Goal: Information Seeking & Learning: Find specific fact

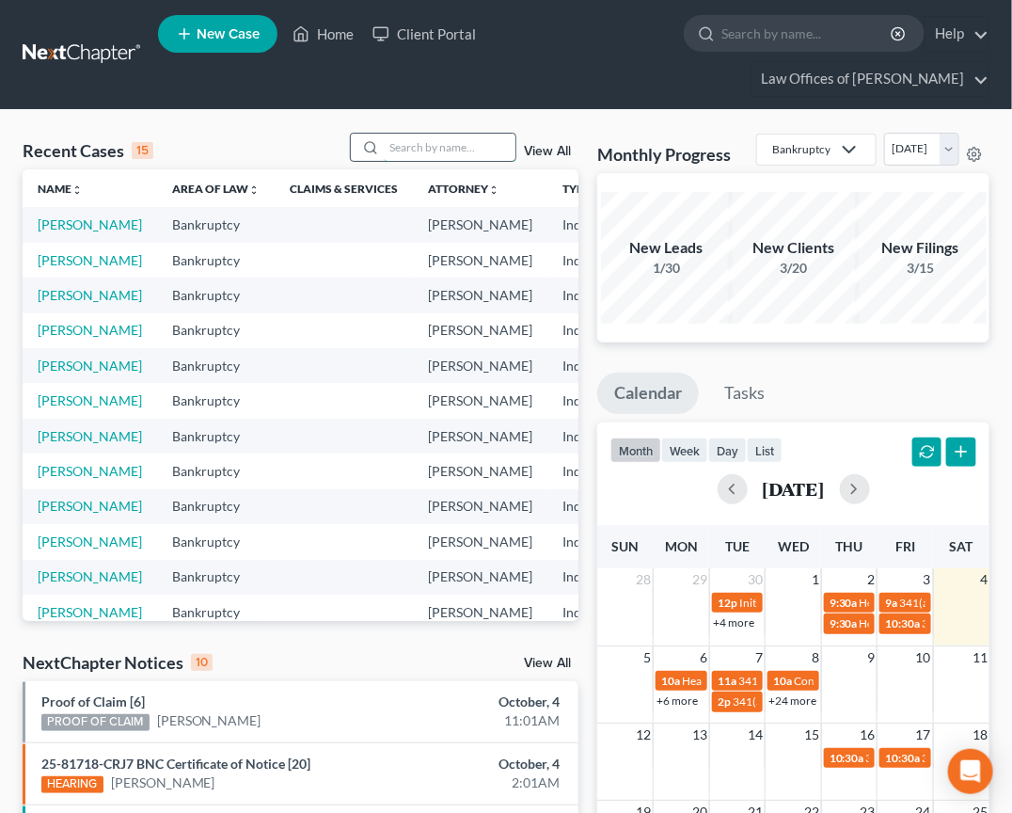
click at [437, 157] on input "search" at bounding box center [450, 147] width 132 height 27
type input "[PERSON_NAME]"
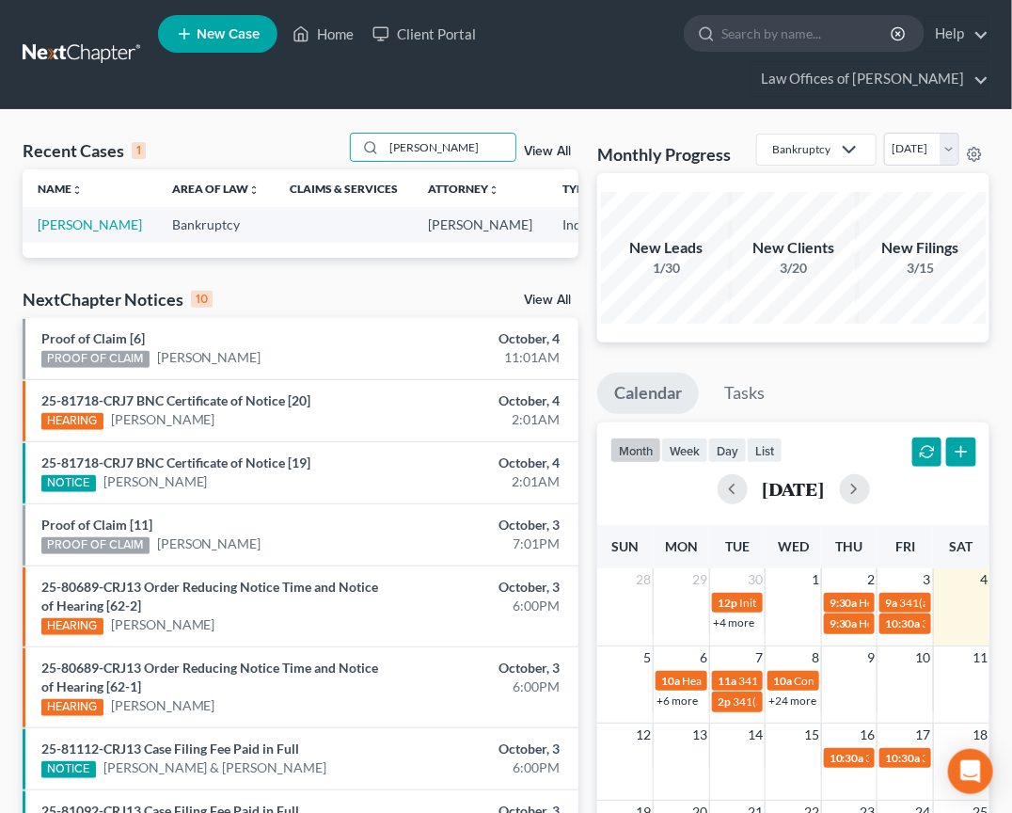
click at [531, 307] on link "View All" at bounding box center [547, 299] width 47 height 13
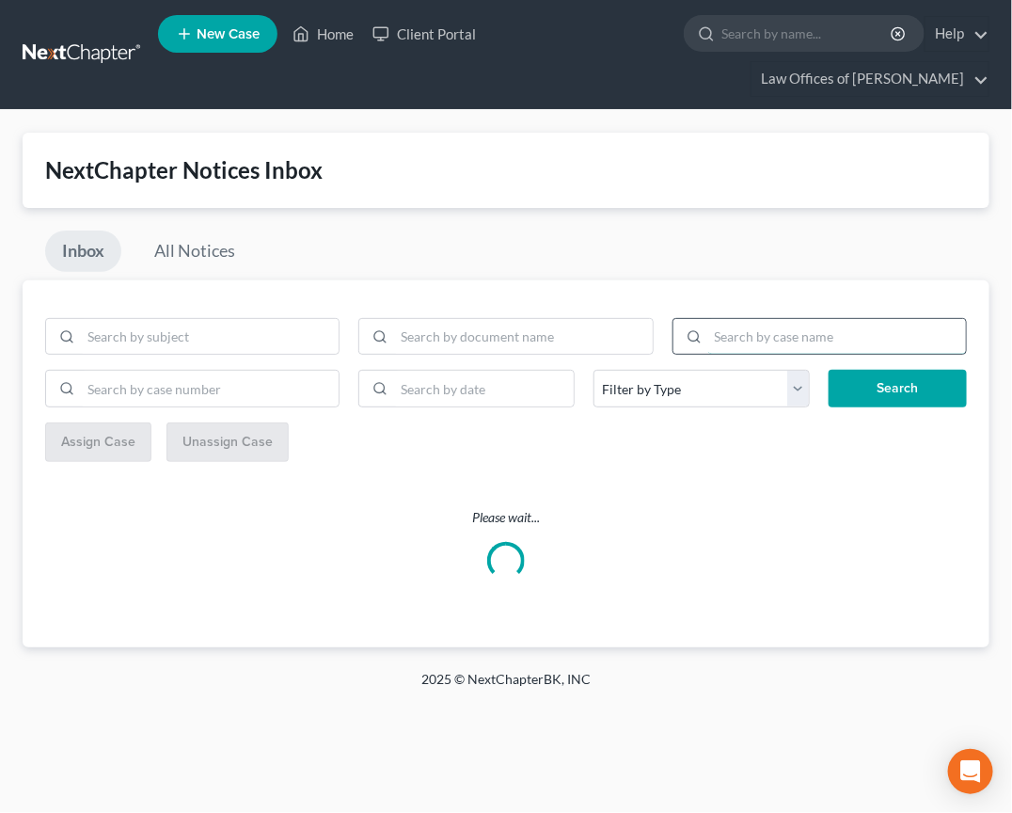
click at [729, 343] on input "search" at bounding box center [837, 337] width 258 height 36
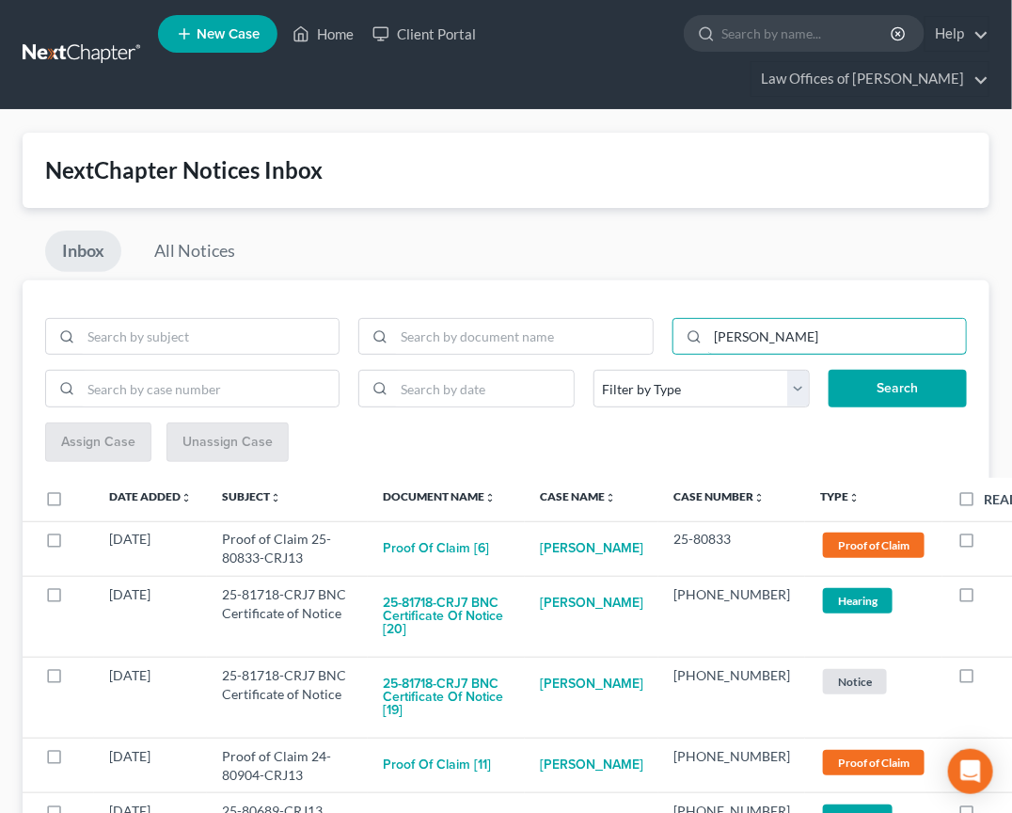
type input "[PERSON_NAME]"
click at [898, 388] on button "Search" at bounding box center [898, 389] width 138 height 38
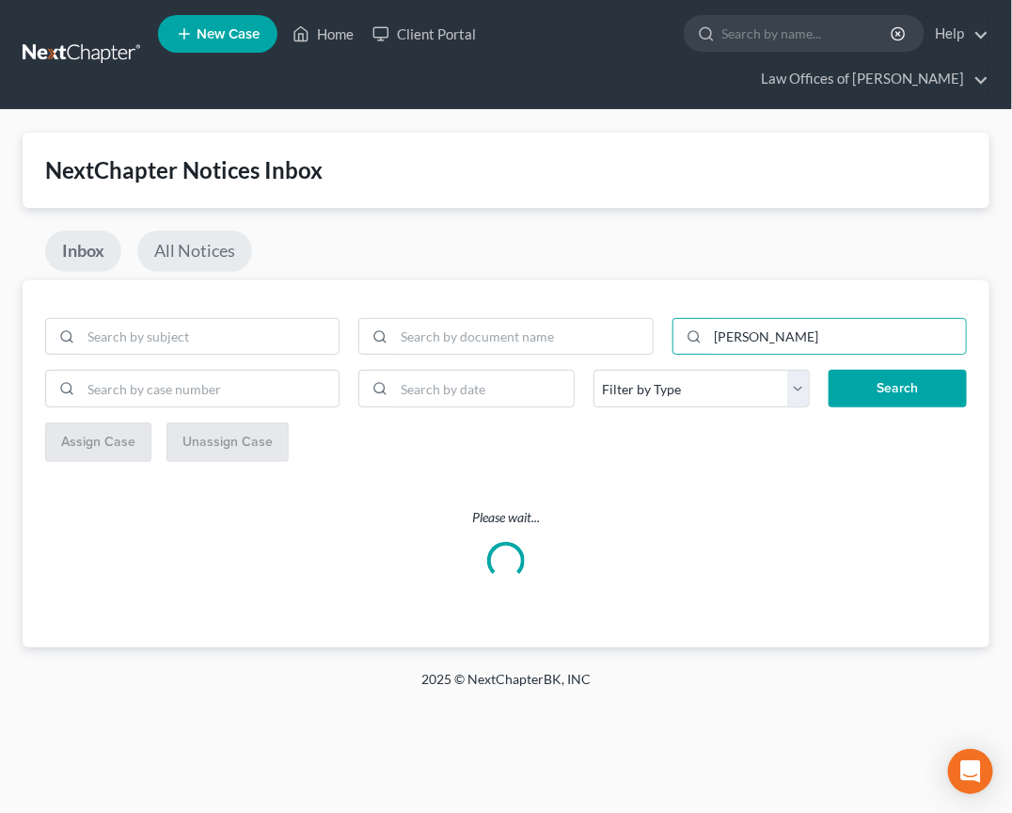
click at [214, 260] on link "All Notices" at bounding box center [194, 250] width 115 height 41
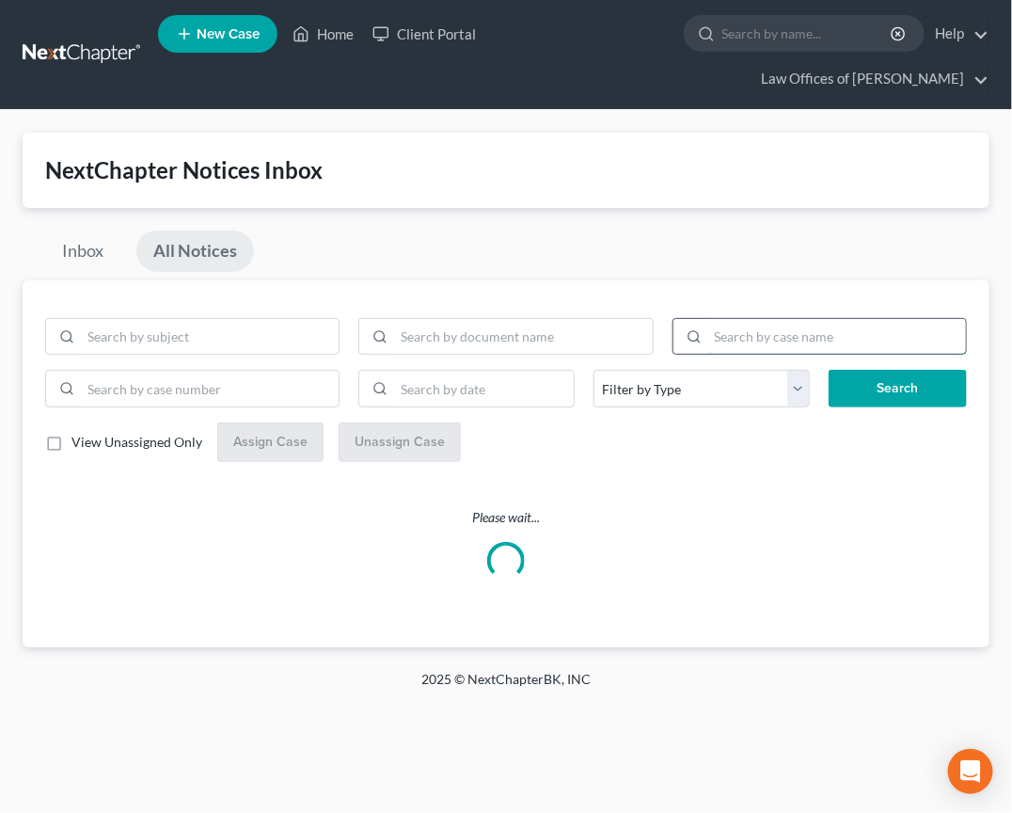
click at [839, 336] on input "search" at bounding box center [837, 337] width 258 height 36
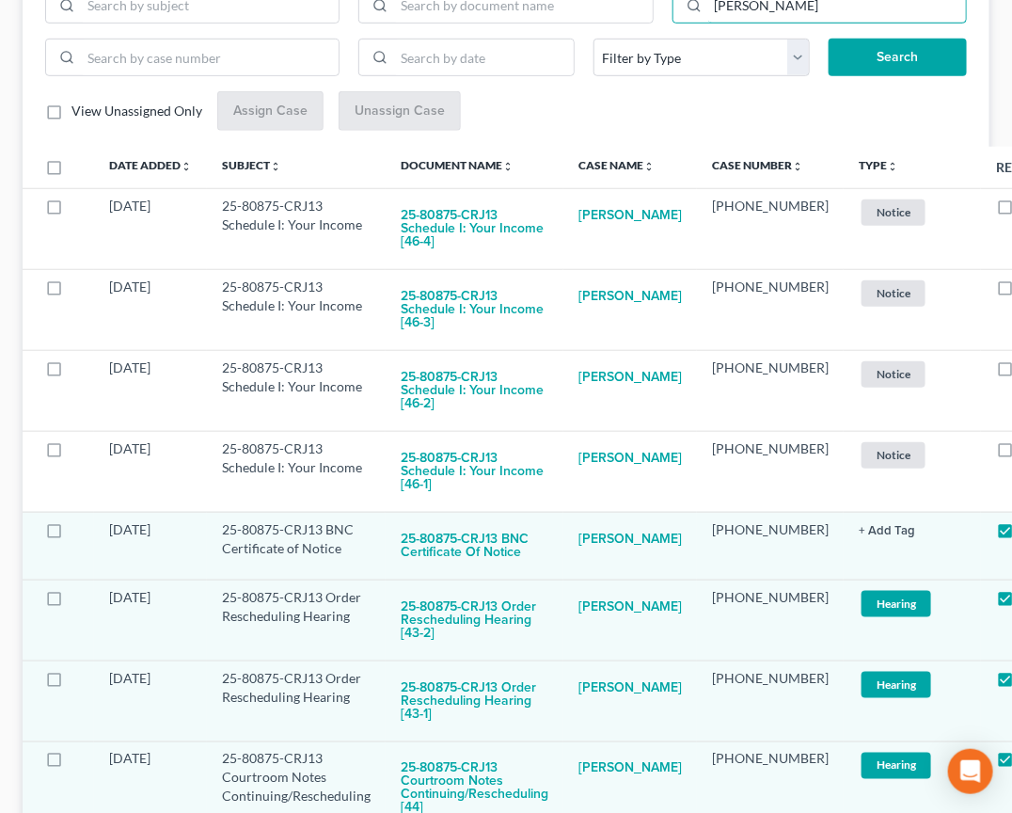
scroll to position [542, 0]
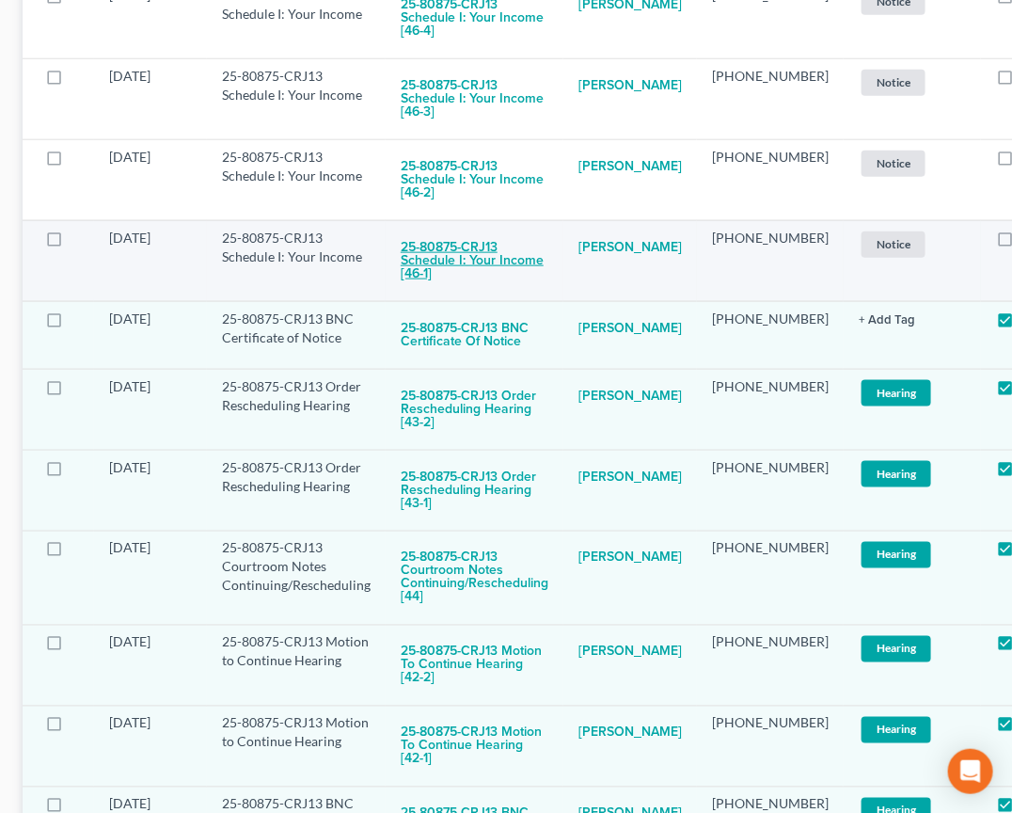
type input "[PERSON_NAME]"
click at [505, 248] on button "25-80875-CRJ13 Schedule I: Your Income [46-1]" at bounding box center [475, 261] width 148 height 64
checkbox input "true"
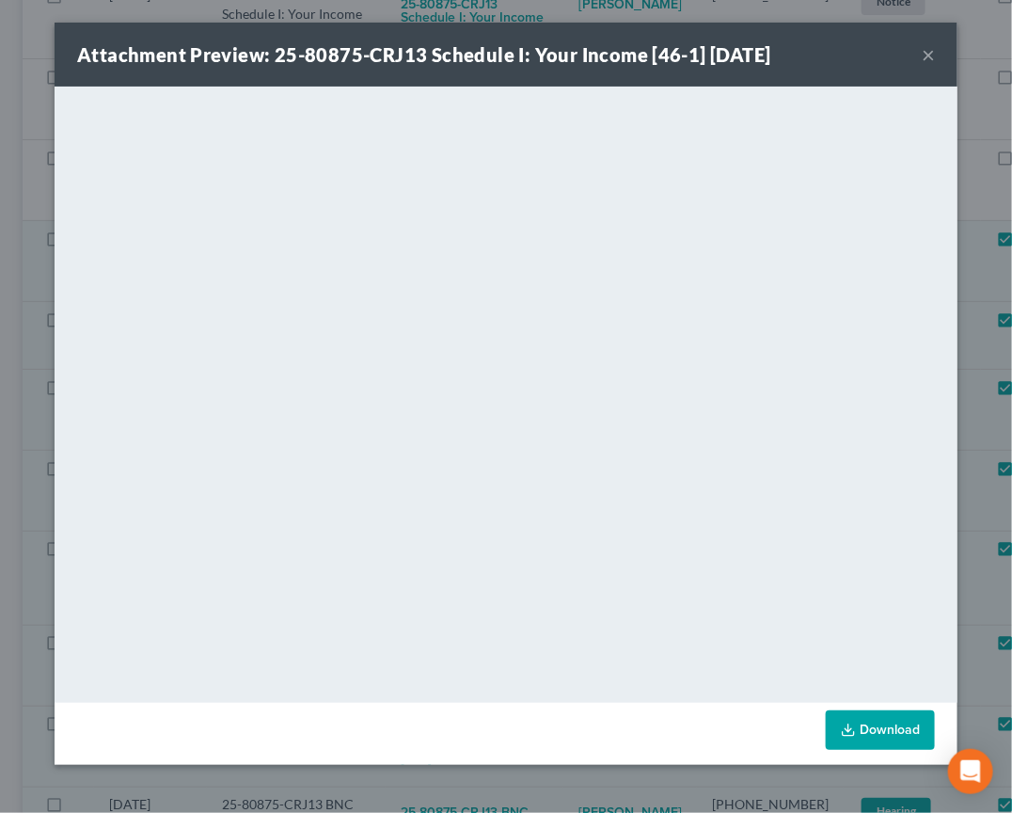
click at [1006, 444] on div "Attachment Preview: 25-80875-CRJ13 Schedule I: Your Income [46-1] [DATE] × <obj…" at bounding box center [506, 406] width 1012 height 813
click at [992, 262] on div "Attachment Preview: 25-80875-CRJ13 Schedule I: Your Income [46-1] [DATE] × <obj…" at bounding box center [506, 406] width 1012 height 813
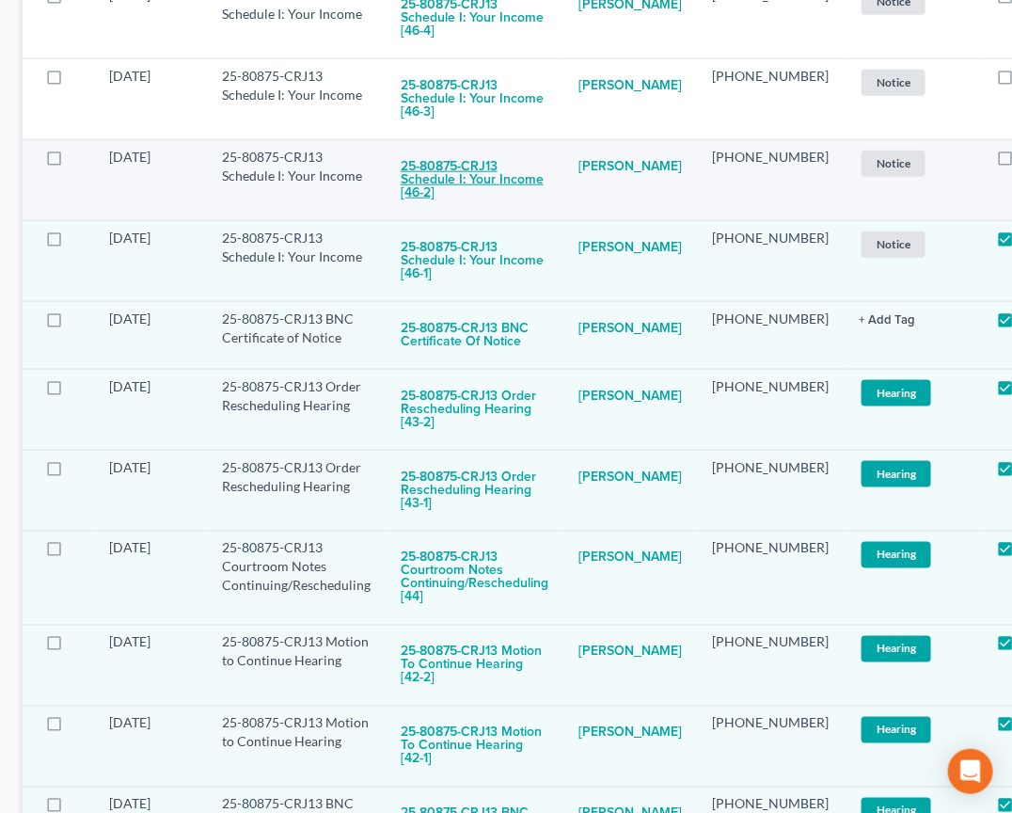
click at [478, 165] on button "25-80875-CRJ13 Schedule I: Your Income [46-2]" at bounding box center [475, 180] width 148 height 64
checkbox input "true"
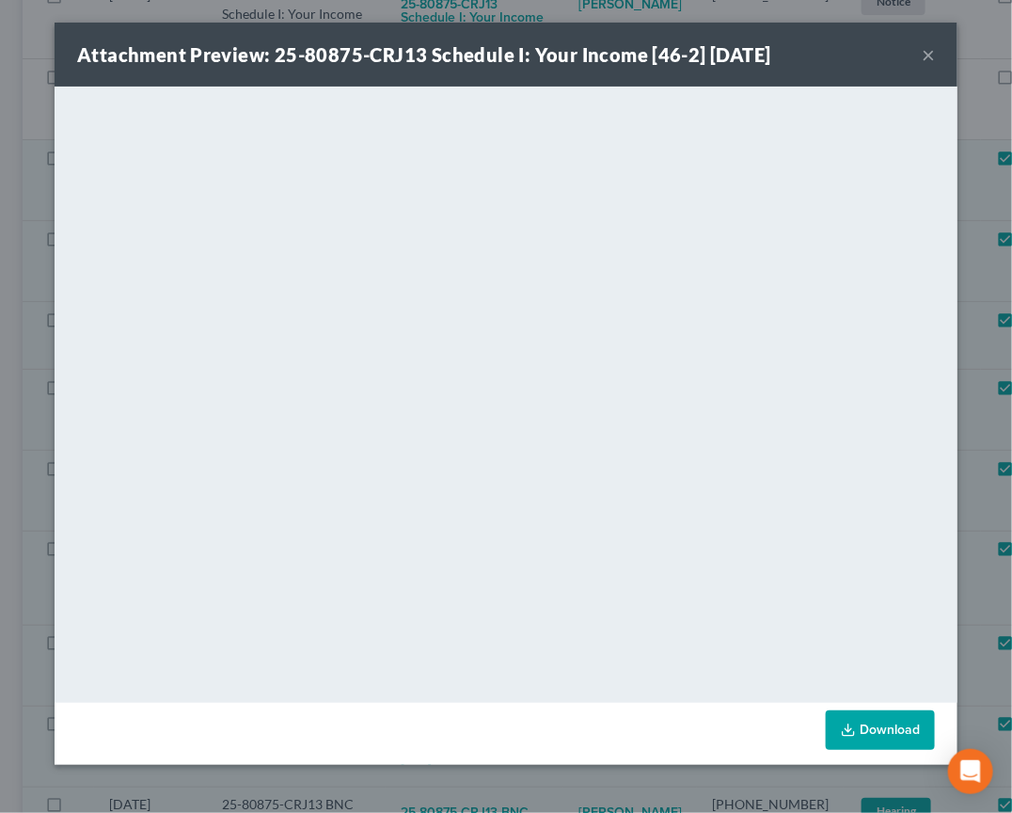
click at [996, 415] on div "Attachment Preview: 25-80875-CRJ13 Schedule I: Your Income [46-2] [DATE] × <obj…" at bounding box center [506, 406] width 1012 height 813
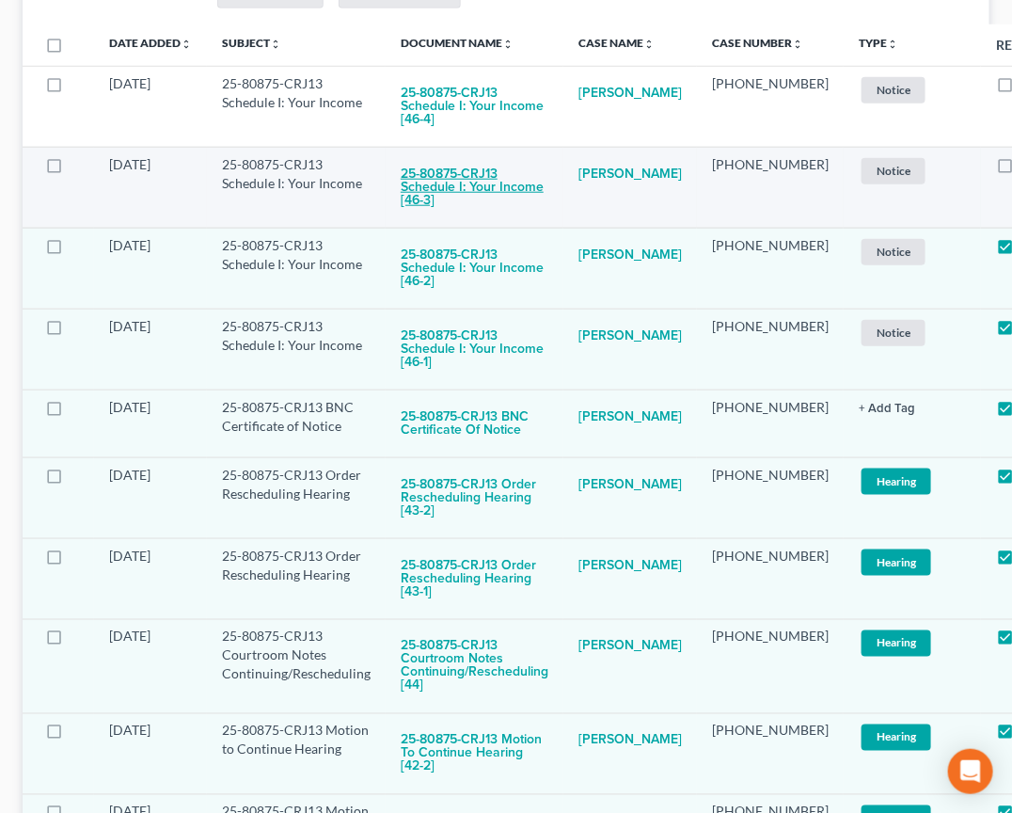
scroll to position [448, 0]
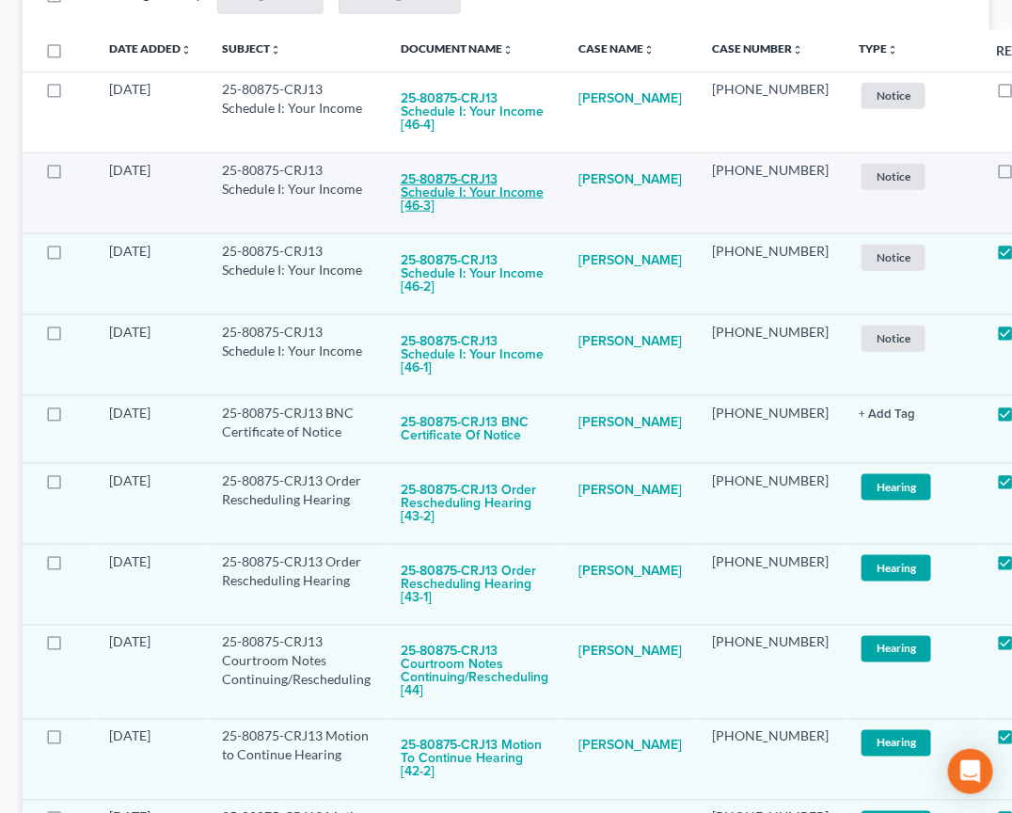
click at [466, 171] on button "25-80875-CRJ13 Schedule I: Your Income [46-3]" at bounding box center [475, 193] width 148 height 64
checkbox input "true"
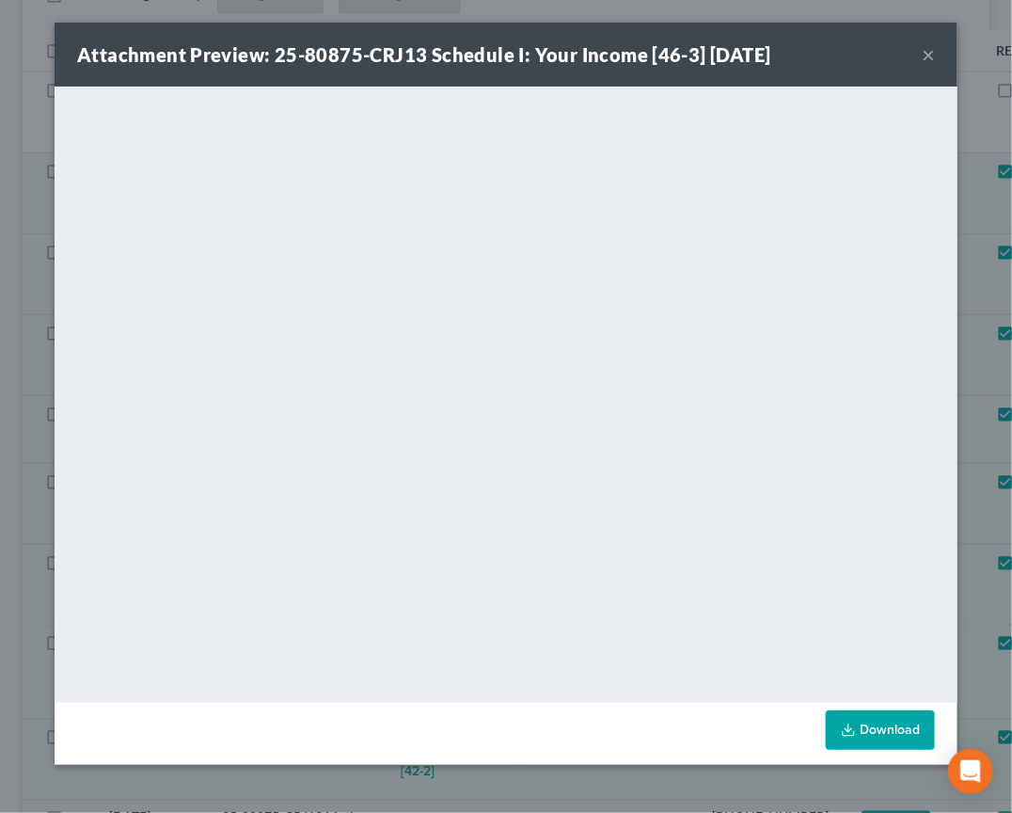
click at [987, 434] on div "Attachment Preview: 25-80875-CRJ13 Schedule I: Your Income [46-3] [DATE] × <obj…" at bounding box center [506, 406] width 1012 height 813
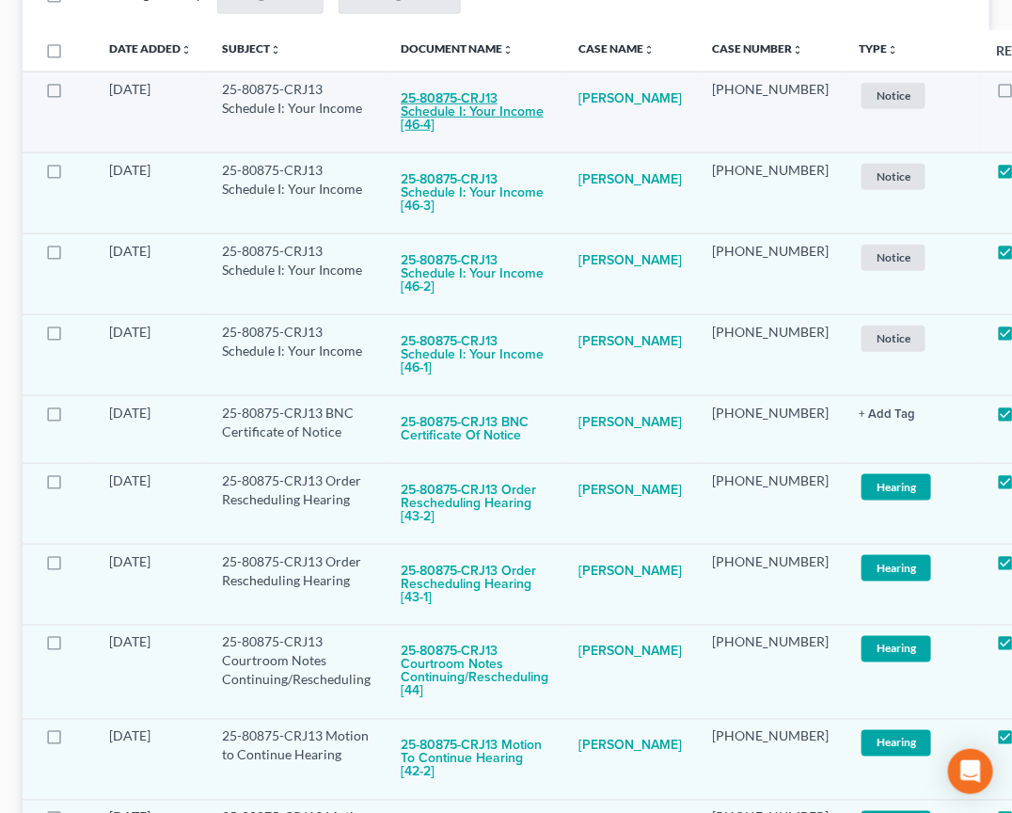
click at [436, 105] on button "25-80875-CRJ13 Schedule I: Your Income [46-4]" at bounding box center [475, 112] width 148 height 64
checkbox input "true"
